Goal: Task Accomplishment & Management: Manage account settings

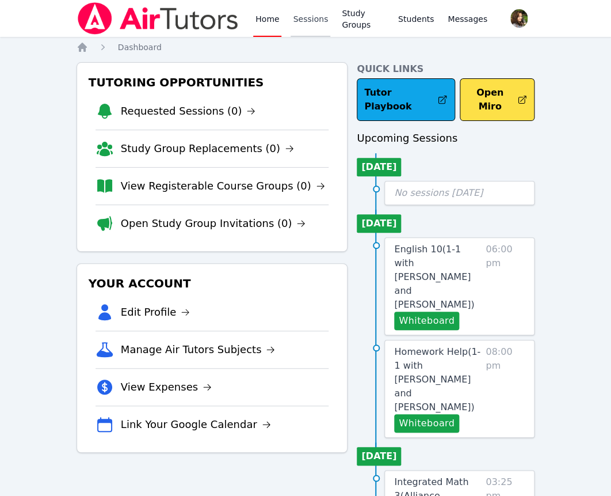
click at [294, 17] on link "Sessions" at bounding box center [311, 18] width 40 height 37
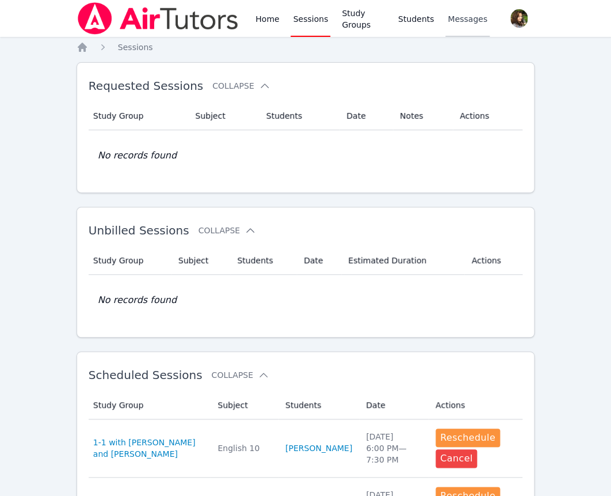
click at [465, 21] on span "Messages" at bounding box center [468, 19] width 40 height 12
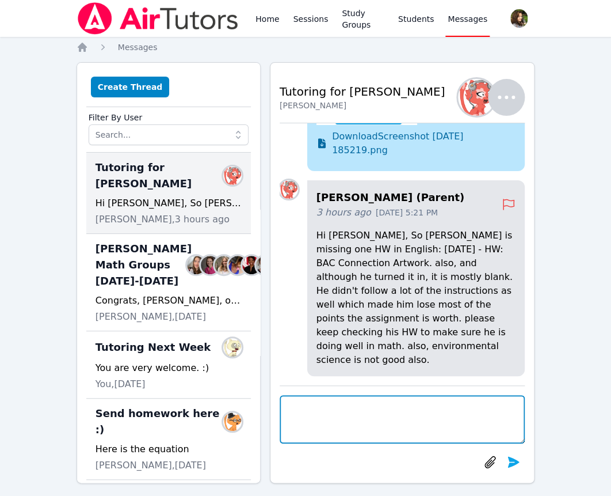
click at [390, 410] on textarea at bounding box center [403, 419] width 246 height 48
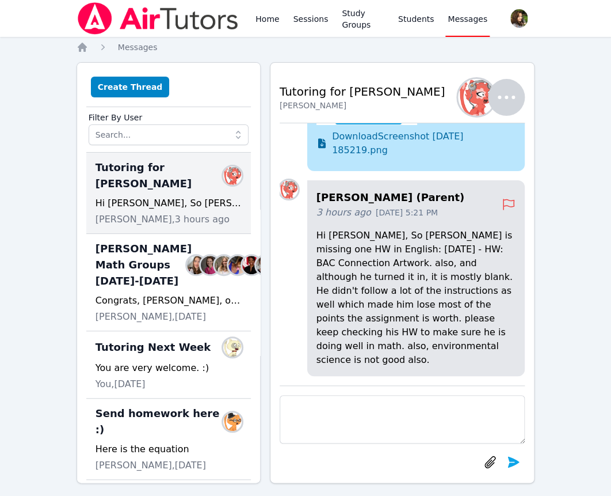
click at [406, 394] on div at bounding box center [403, 429] width 246 height 88
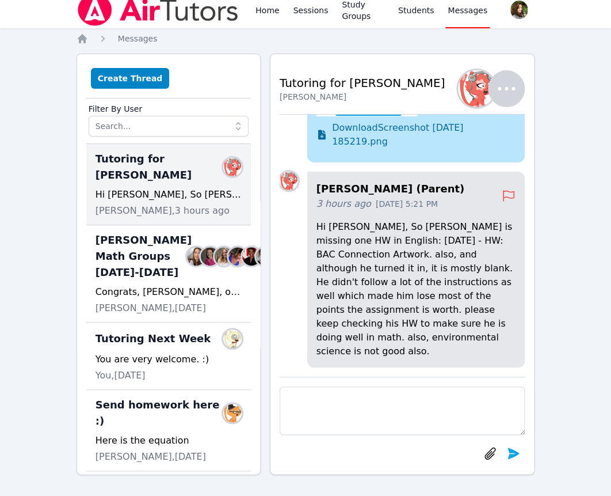
scroll to position [10, 0]
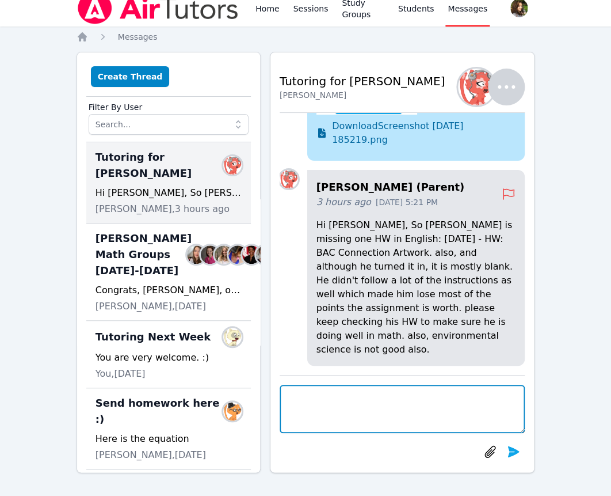
click at [424, 397] on textarea at bounding box center [403, 409] width 246 height 48
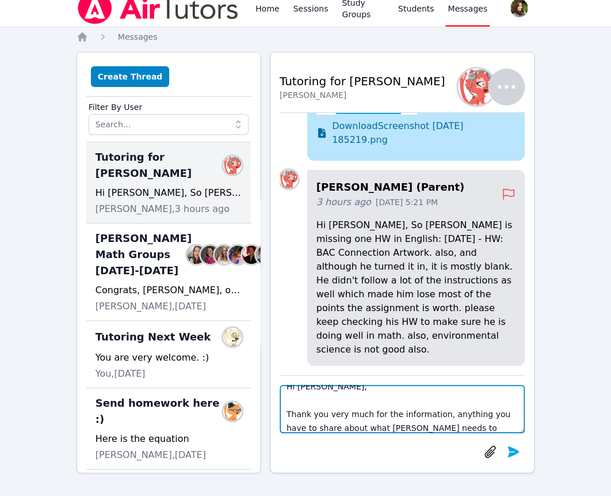
click at [451, 418] on textarea "Hi [PERSON_NAME], Thank you very much for the information, anything you have to…" at bounding box center [403, 409] width 246 height 48
drag, startPoint x: 503, startPoint y: 409, endPoint x: 406, endPoint y: 418, distance: 97.7
click at [406, 418] on textarea "Hi [PERSON_NAME], Thank you very much for the information, you have to share ab…" at bounding box center [403, 409] width 246 height 48
click at [444, 422] on textarea "Hi [PERSON_NAME], Thank you very much for the information, you have to share ab…" at bounding box center [403, 409] width 246 height 48
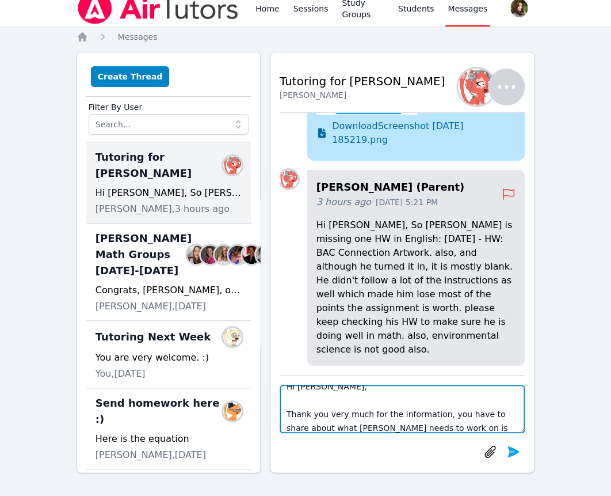
scroll to position [13, 0]
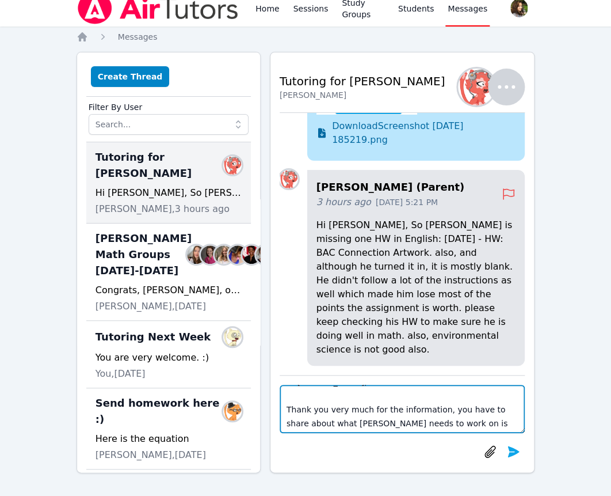
drag, startPoint x: 435, startPoint y: 411, endPoint x: 331, endPoint y: 437, distance: 107.5
click at [331, 433] on textarea "Hi [PERSON_NAME], Thank you very much for the information, you have to share ab…" at bounding box center [403, 409] width 246 height 48
click at [436, 408] on textarea "Hi [PERSON_NAME], Thank you very much for the information, [PERSON_NAME] needs …" at bounding box center [403, 409] width 246 height 48
drag, startPoint x: 451, startPoint y: 409, endPoint x: 523, endPoint y: 458, distance: 87.0
click at [523, 433] on textarea "Hi [PERSON_NAME], Thank you very much for the information, this kind of [PERSON…" at bounding box center [403, 409] width 246 height 48
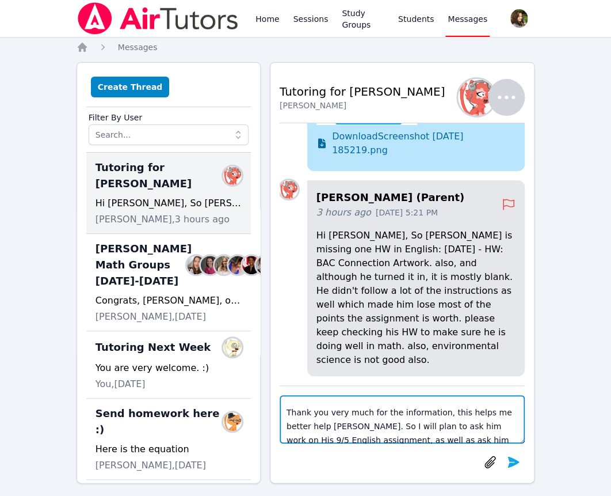
scroll to position [64, 0]
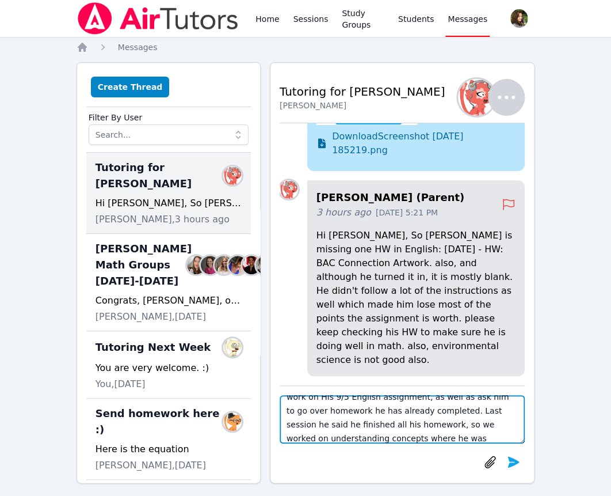
click at [414, 416] on textarea "Hi [PERSON_NAME], Thank you very much for the information, this helps me better…" at bounding box center [403, 419] width 246 height 48
drag, startPoint x: 473, startPoint y: 399, endPoint x: 390, endPoint y: 405, distance: 83.7
click at [390, 405] on textarea "Hi [PERSON_NAME], Thank you very much for the information, this helps me better…" at bounding box center [403, 419] width 246 height 48
click at [352, 412] on textarea "Hi [PERSON_NAME], Thank you very much for the information, this helps me better…" at bounding box center [403, 419] width 246 height 48
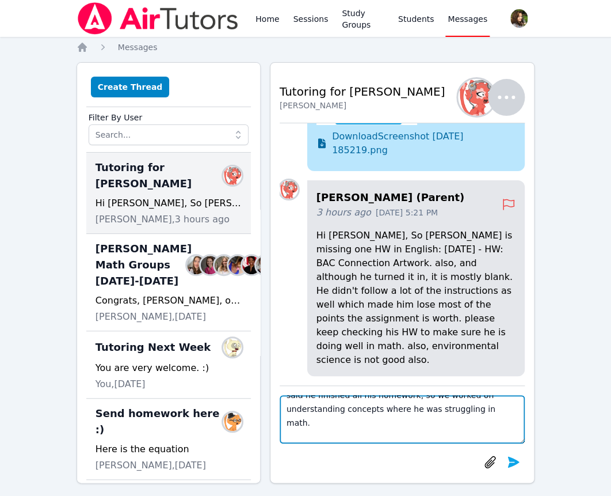
scroll to position [121, 0]
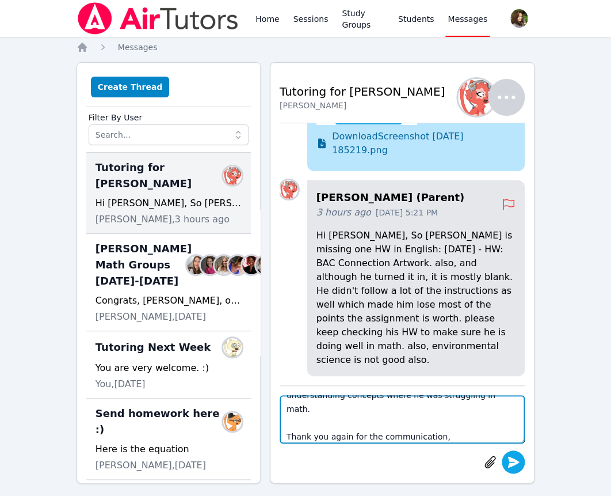
type textarea "Hi [PERSON_NAME], Thank you very much for the information, this helps me better…"
click at [515, 455] on icon "submit" at bounding box center [514, 462] width 14 height 14
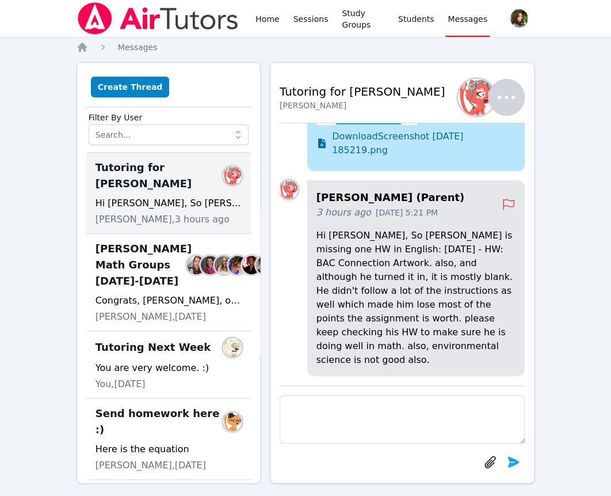
scroll to position [0, 0]
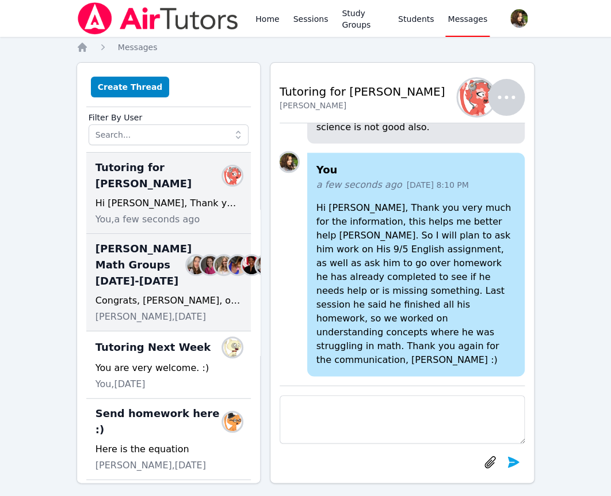
click at [215, 263] on img at bounding box center [224, 265] width 18 height 18
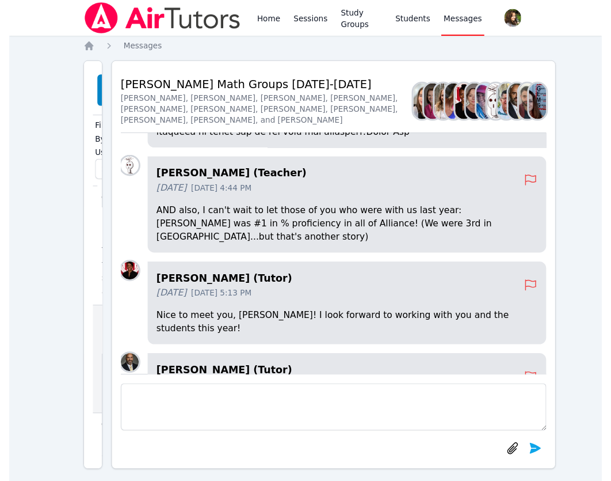
scroll to position [-291, 0]
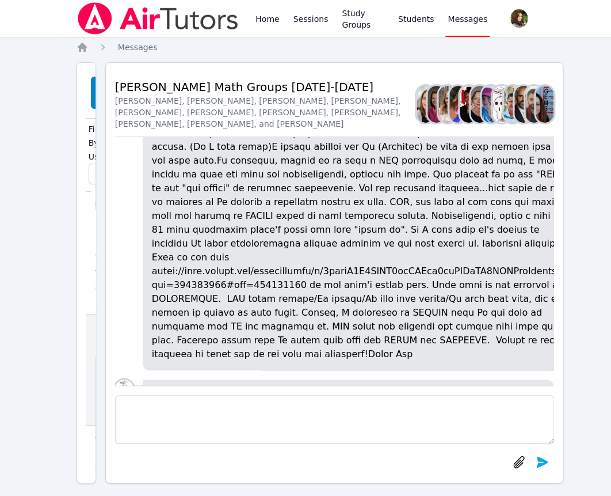
click at [395, 220] on p at bounding box center [362, 229] width 421 height 262
click at [388, 221] on p at bounding box center [362, 229] width 421 height 262
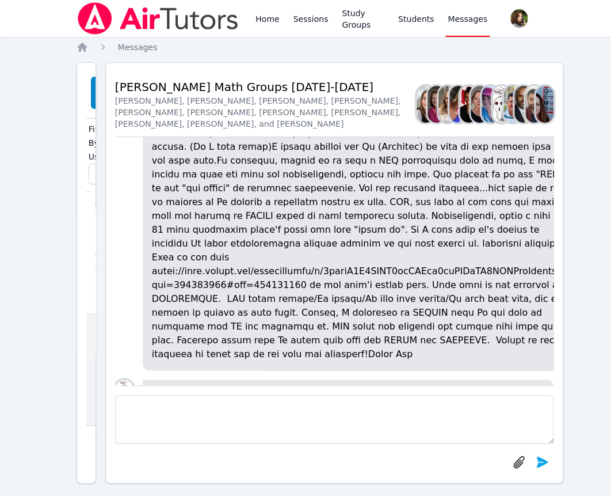
click at [447, 200] on p at bounding box center [362, 229] width 421 height 262
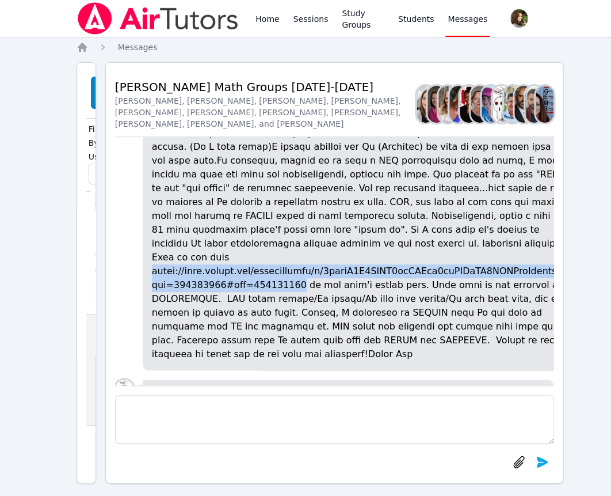
drag, startPoint x: 440, startPoint y: 188, endPoint x: 448, endPoint y: 231, distance: 44.6
click at [448, 231] on p at bounding box center [362, 229] width 421 height 262
copy p "[URL][DOMAIN_NAME]"
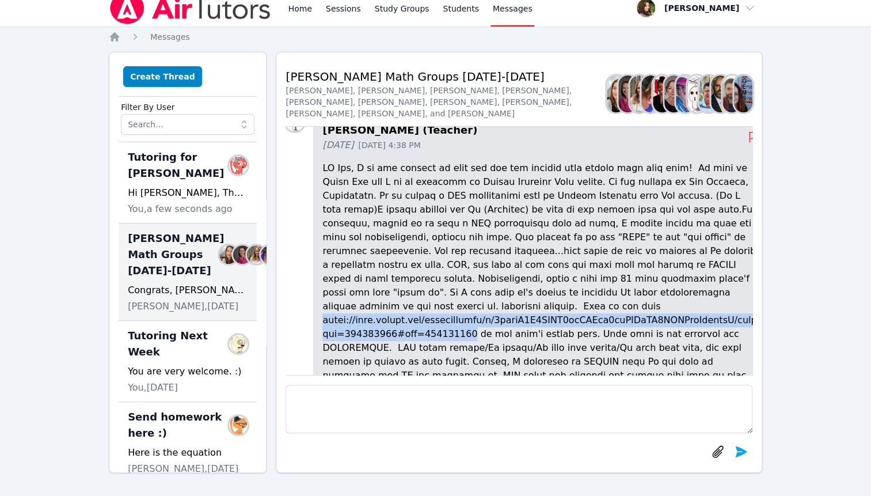
scroll to position [0, 0]
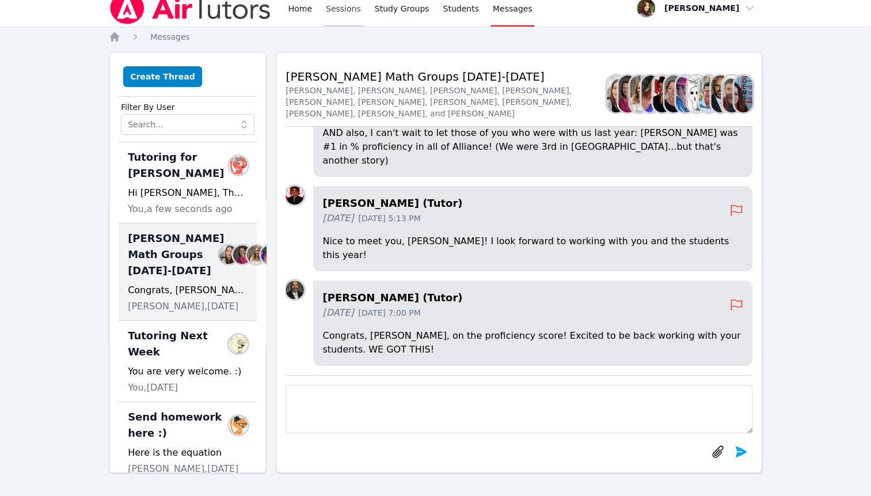
click at [326, 10] on link "Sessions" at bounding box center [344, 8] width 40 height 37
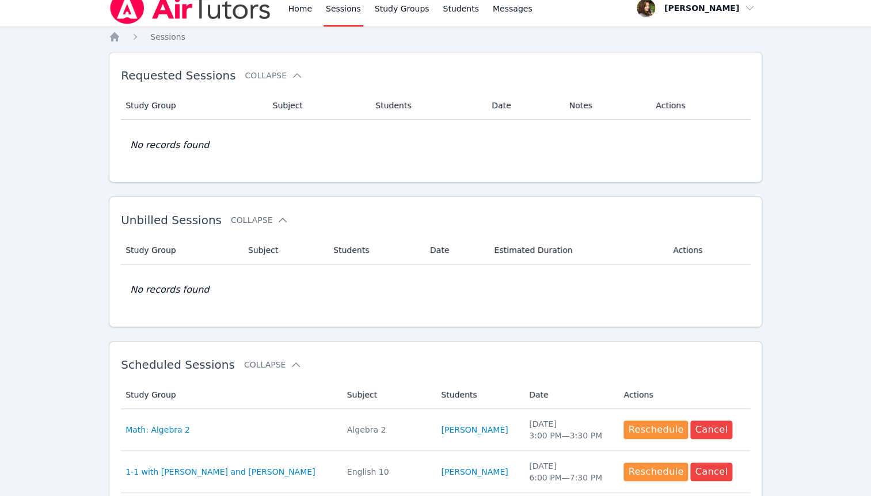
scroll to position [74, 0]
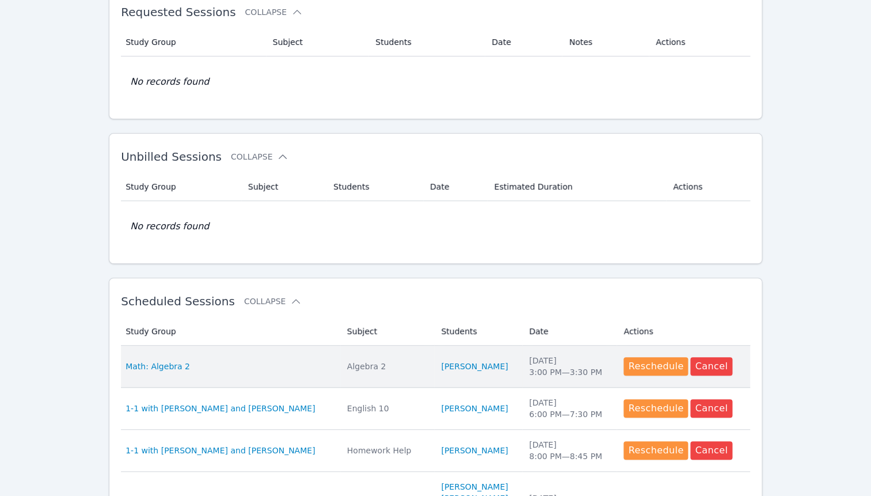
click at [313, 358] on td "Study Group Math: Algebra 2" at bounding box center [230, 366] width 219 height 42
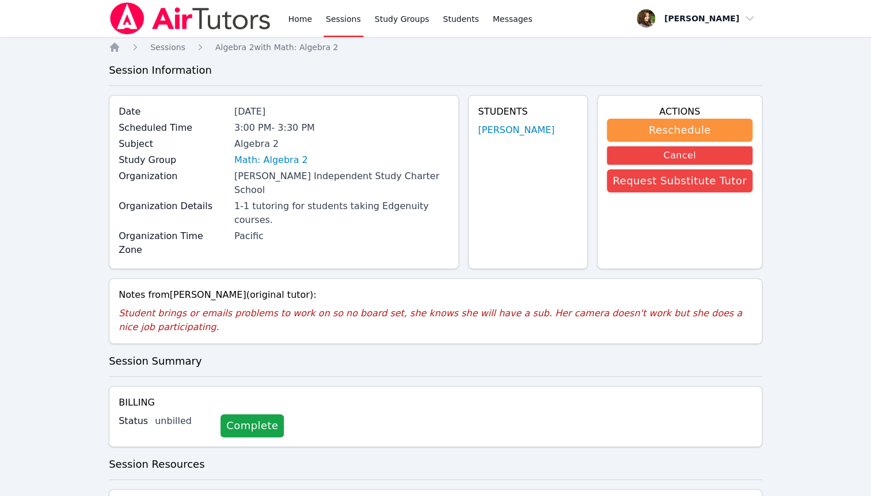
click at [418, 306] on p "Student brings or emails problems to work on so no board set, she knows she wil…" at bounding box center [436, 320] width 634 height 28
click at [611, 187] on button "Request Substitute Tutor" at bounding box center [680, 180] width 146 height 23
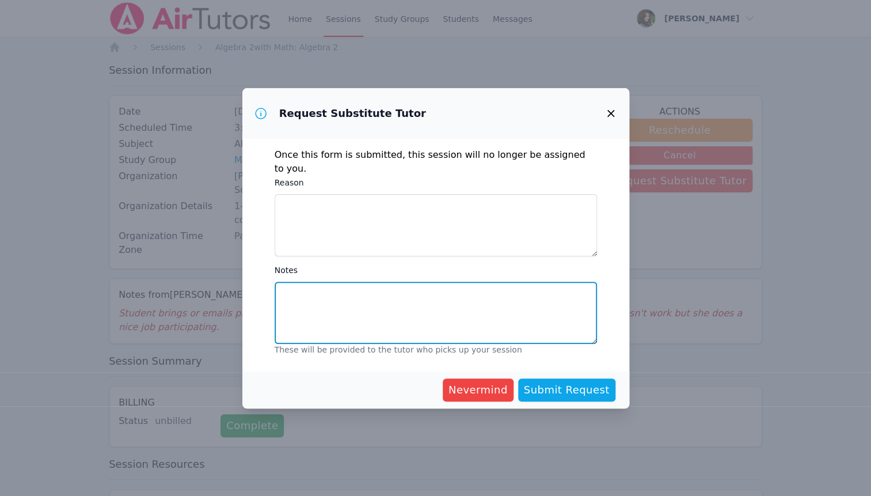
click at [341, 284] on textarea "Notes" at bounding box center [436, 312] width 322 height 62
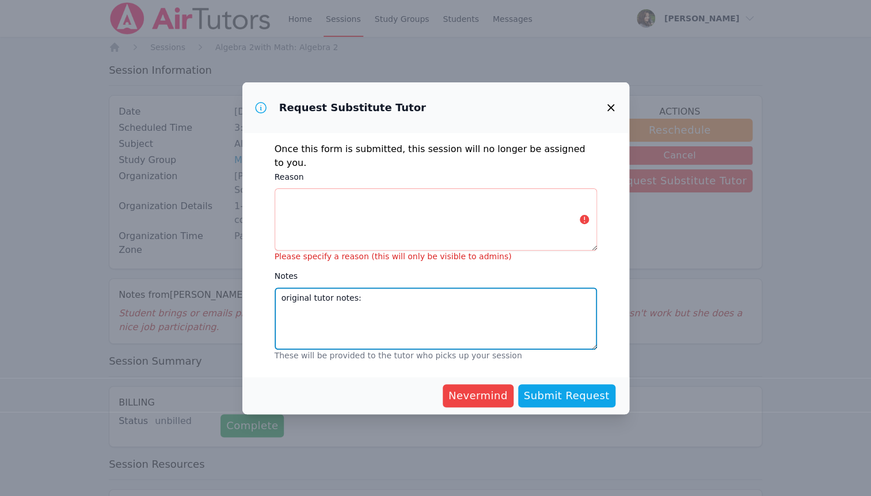
paste textarea "Student brings or emails problems to work on so no board set, she knows she wil…"
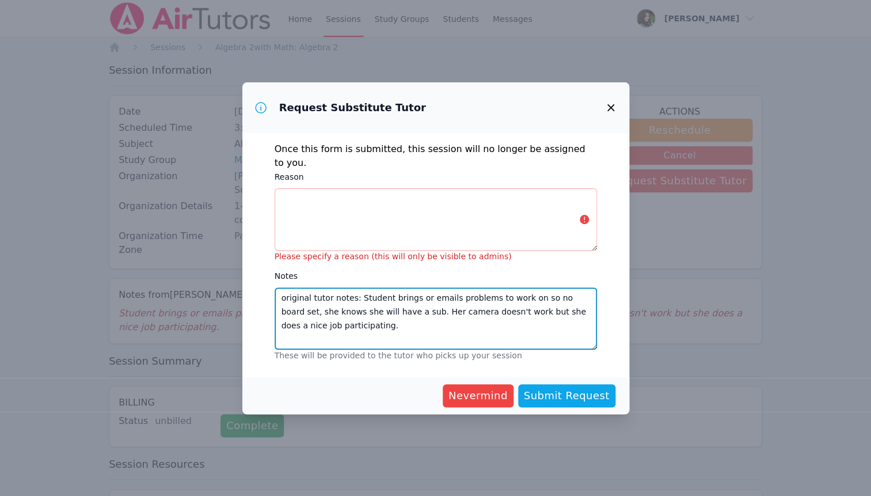
type textarea "original tutor notes: Student brings or emails problems to work on so no board …"
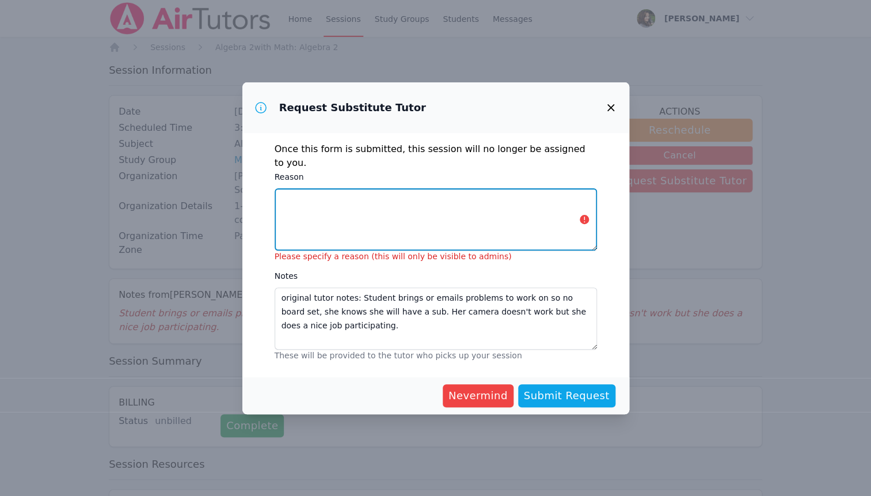
click at [352, 195] on textarea "Reason" at bounding box center [436, 219] width 322 height 62
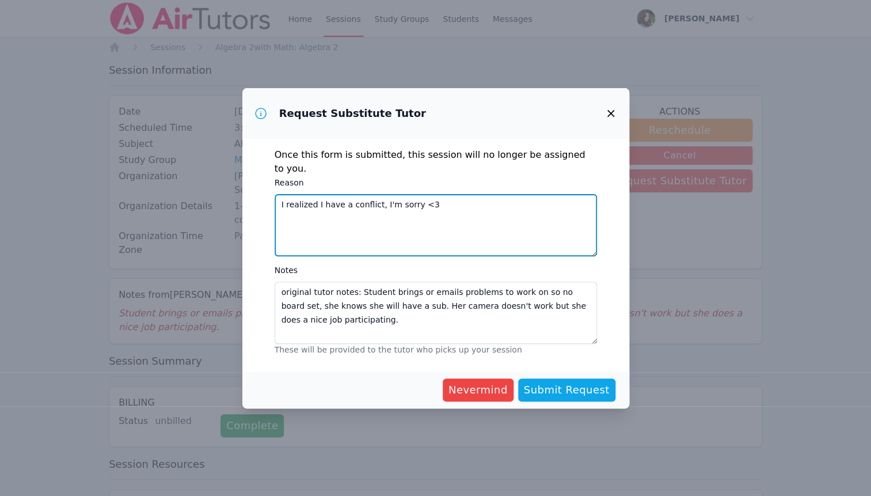
type textarea "I realized I have a conflict, I'm sorry <3"
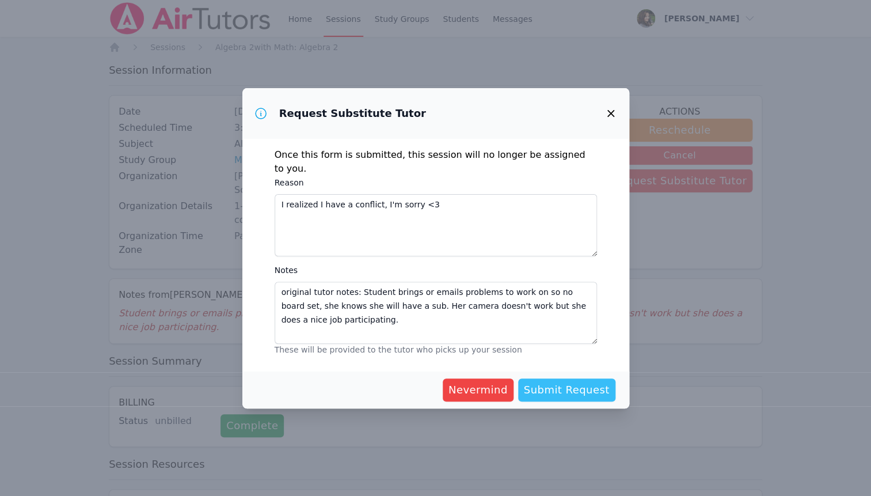
click at [578, 386] on span "Submit Request" at bounding box center [567, 390] width 86 height 16
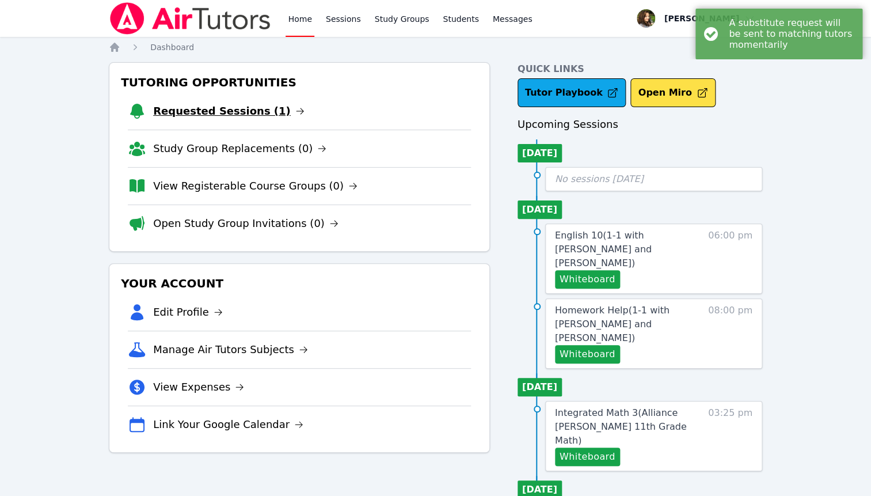
click at [238, 108] on link "Requested Sessions (1)" at bounding box center [228, 111] width 151 height 16
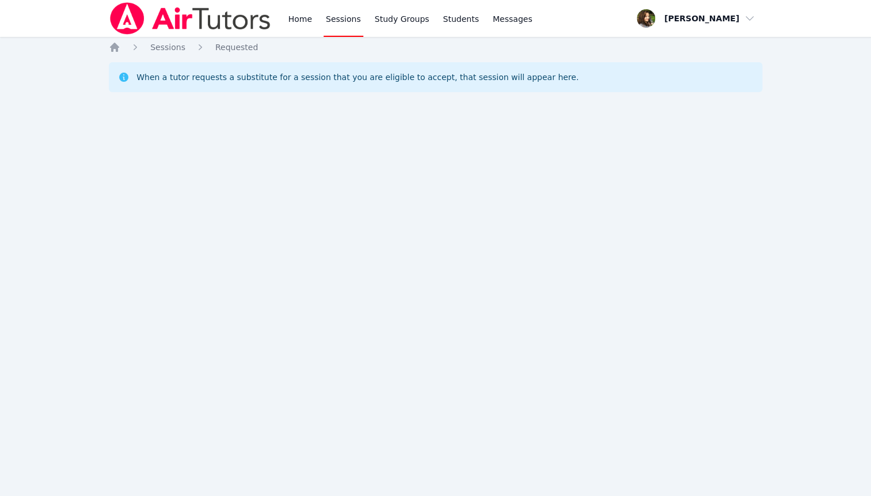
click at [340, 18] on link "Sessions" at bounding box center [344, 18] width 40 height 37
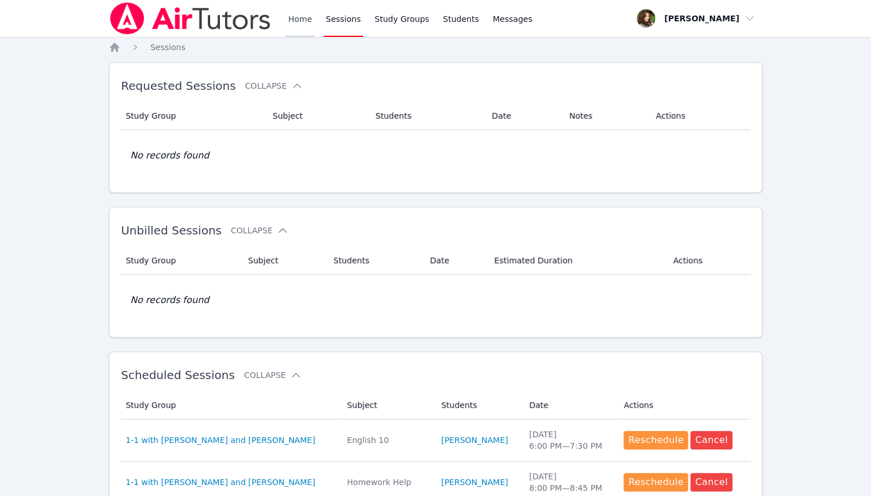
click at [301, 17] on link "Home" at bounding box center [300, 18] width 28 height 37
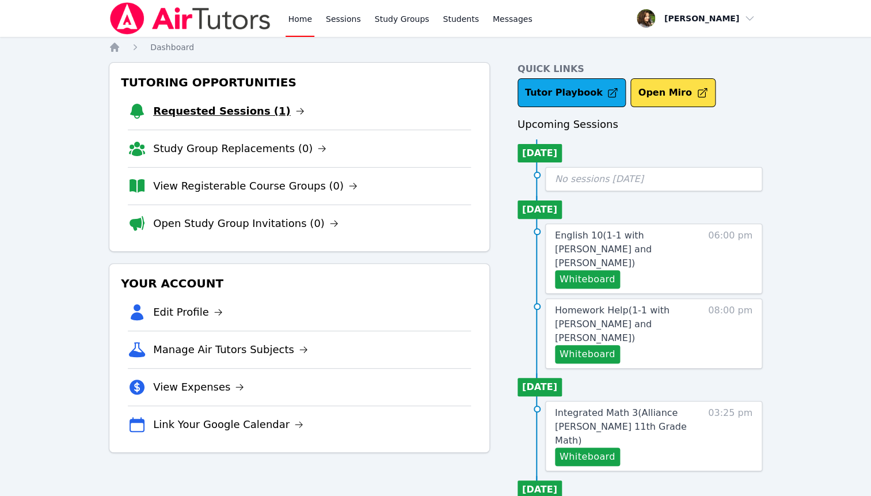
click at [246, 106] on link "Requested Sessions (1)" at bounding box center [228, 111] width 151 height 16
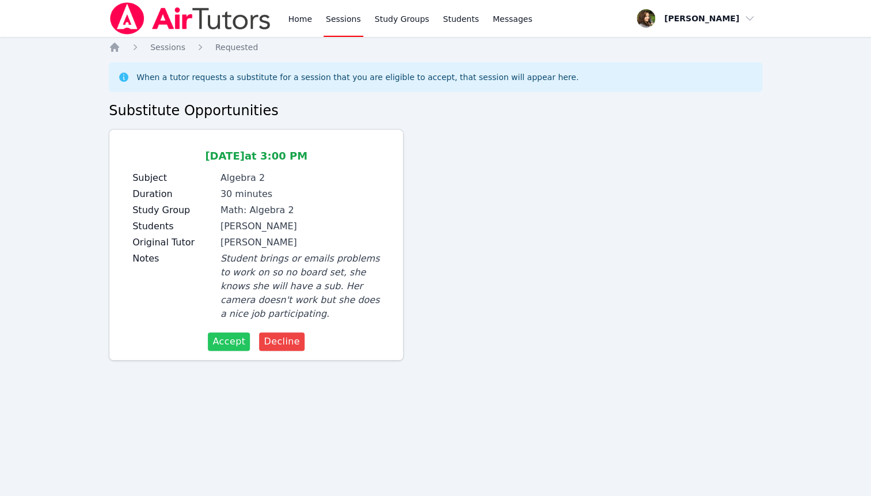
click at [234, 339] on span "Accept" at bounding box center [228, 341] width 33 height 14
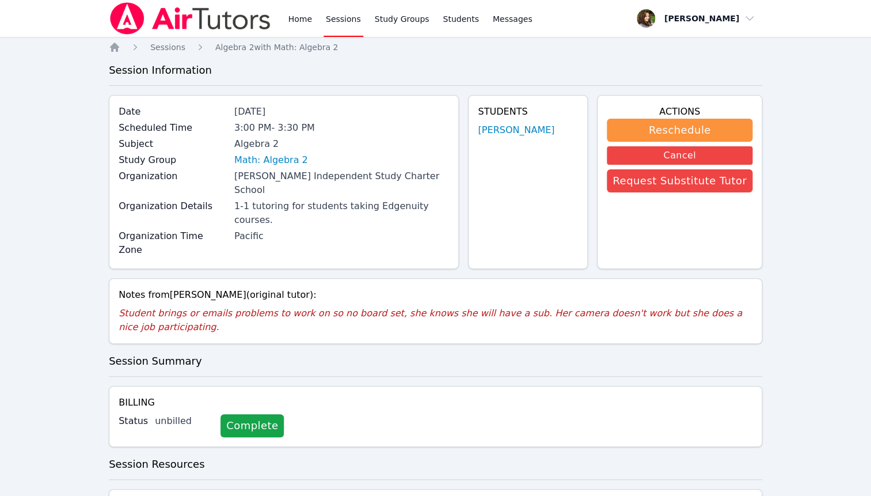
click at [167, 17] on img at bounding box center [190, 18] width 163 height 32
